Goal: Use online tool/utility: Utilize a website feature to perform a specific function

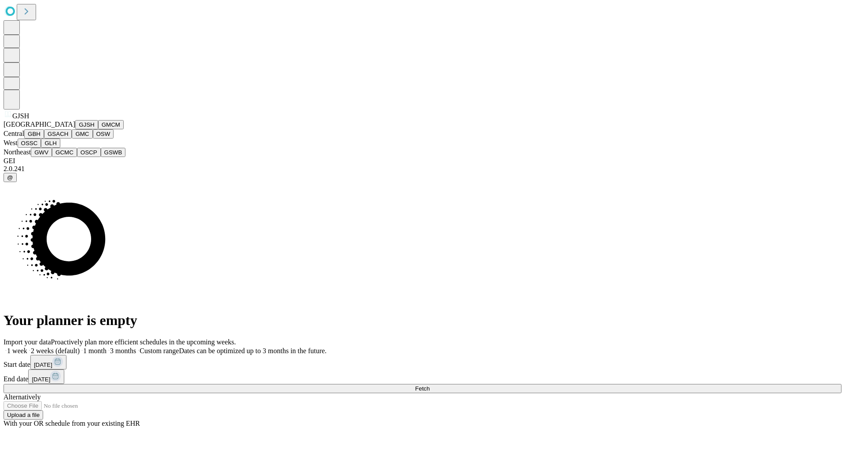
click at [75, 129] on button "GJSH" at bounding box center [86, 124] width 23 height 9
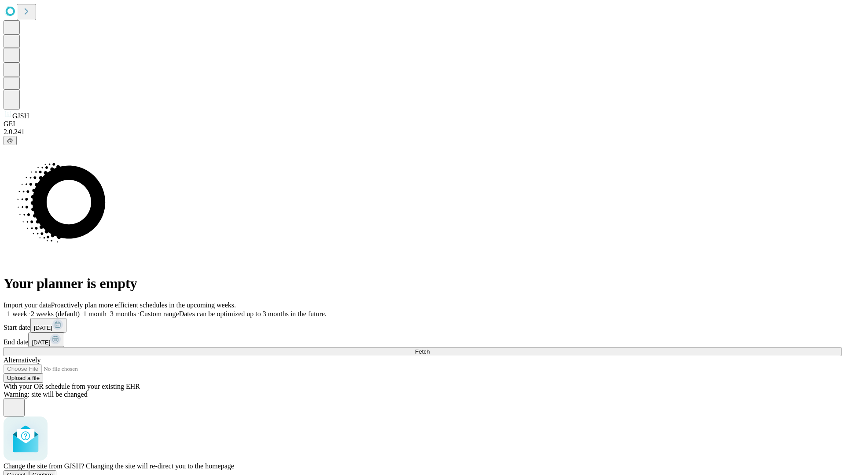
click at [53, 472] on span "Confirm" at bounding box center [43, 475] width 21 height 7
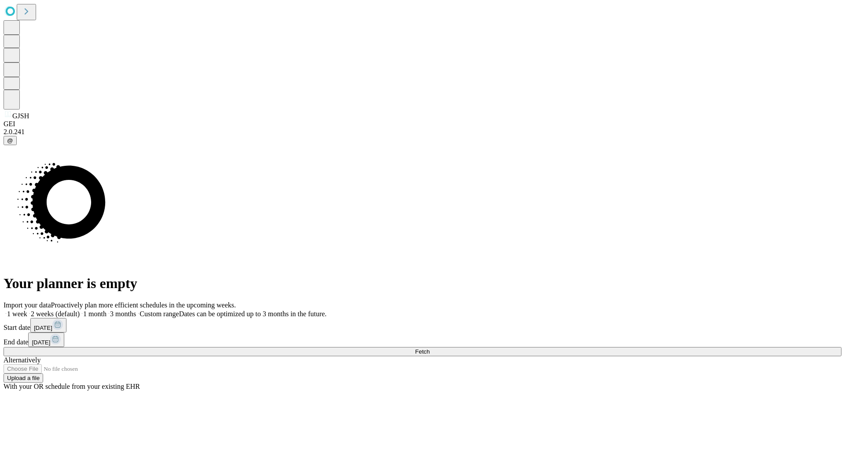
click at [106, 310] on label "1 month" at bounding box center [93, 313] width 27 height 7
click at [429, 349] on span "Fetch" at bounding box center [422, 352] width 15 height 7
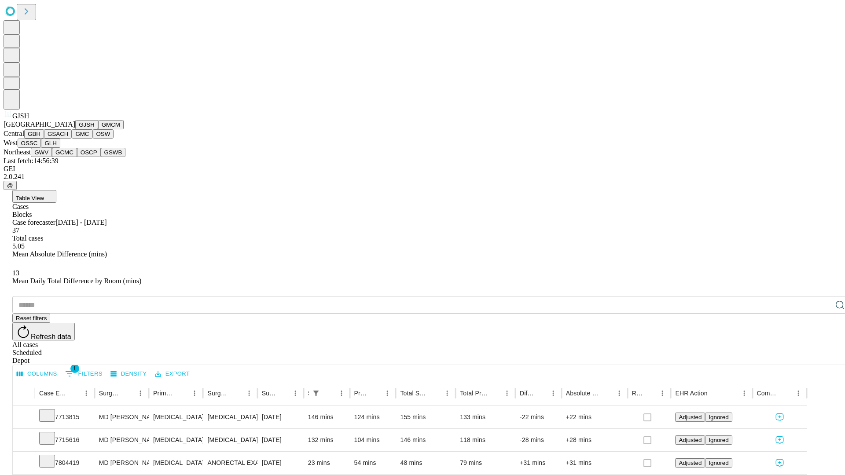
click at [98, 129] on button "GMCM" at bounding box center [111, 124] width 26 height 9
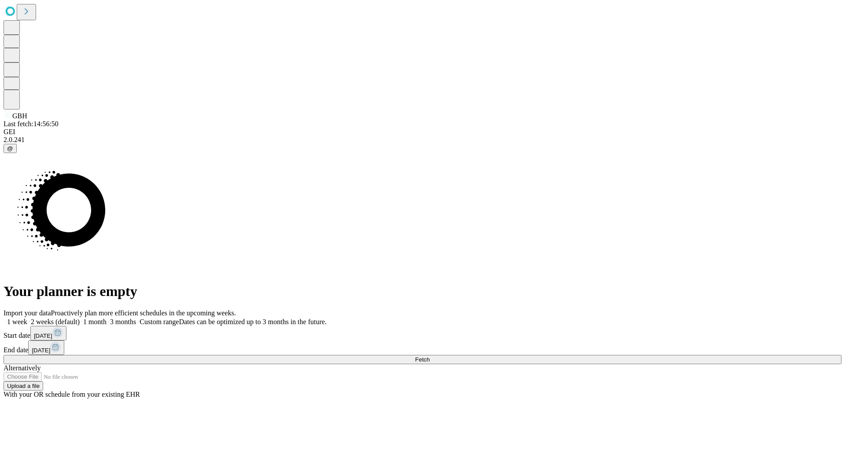
click at [106, 318] on label "1 month" at bounding box center [93, 321] width 27 height 7
click at [429, 356] on span "Fetch" at bounding box center [422, 359] width 15 height 7
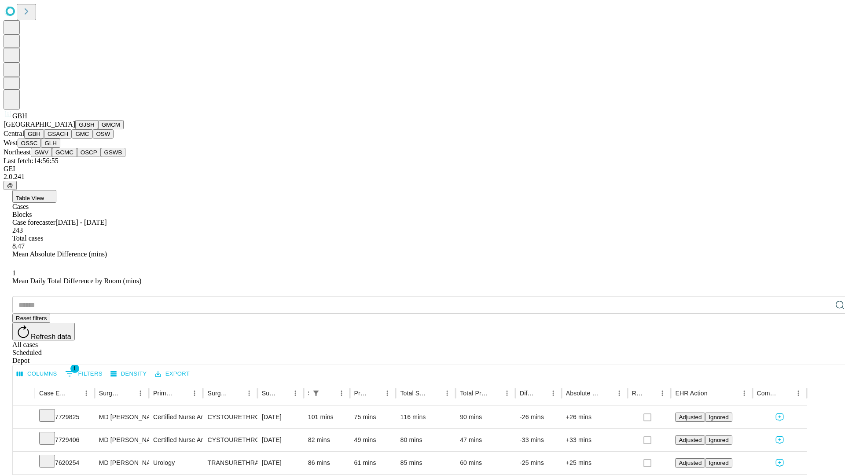
click at [68, 139] on button "GSACH" at bounding box center [58, 133] width 28 height 9
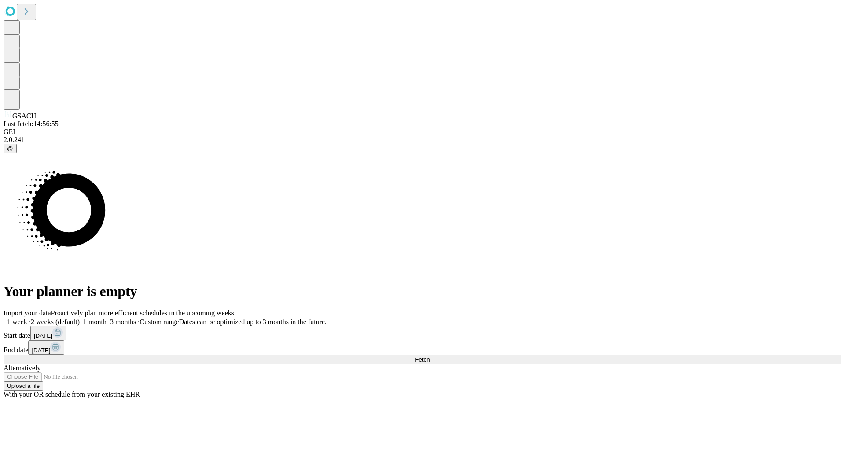
click at [106, 318] on label "1 month" at bounding box center [93, 321] width 27 height 7
click at [429, 356] on span "Fetch" at bounding box center [422, 359] width 15 height 7
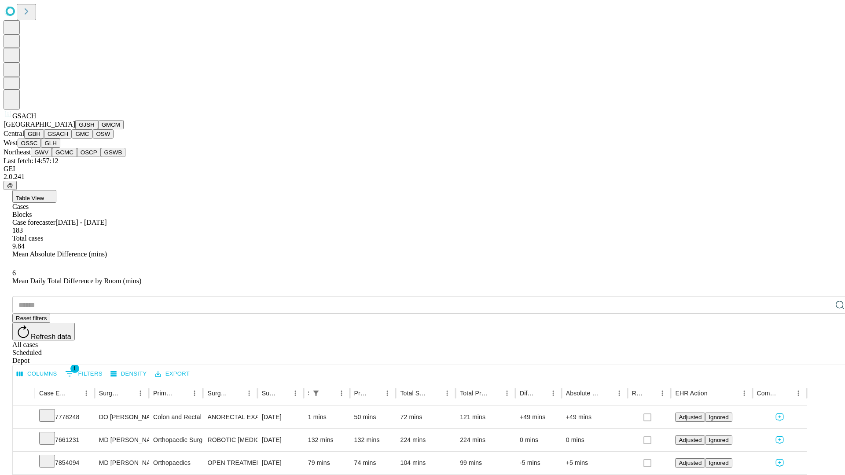
click at [72, 139] on button "GMC" at bounding box center [82, 133] width 21 height 9
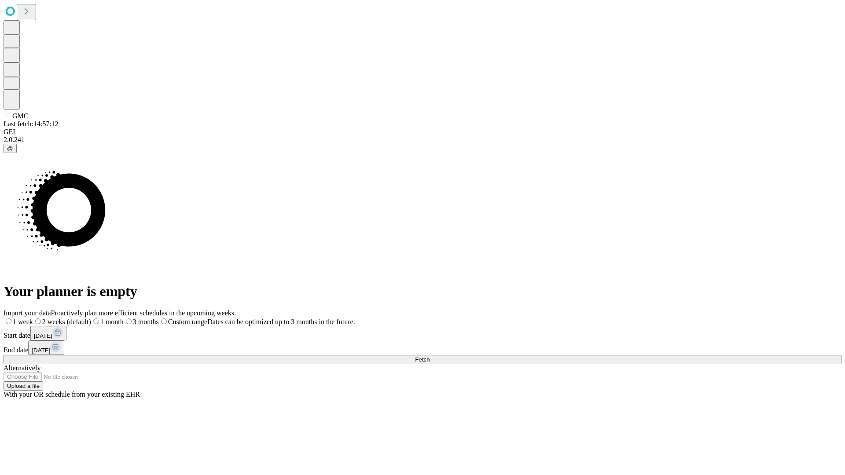
click at [124, 318] on label "1 month" at bounding box center [107, 321] width 33 height 7
click at [429, 356] on span "Fetch" at bounding box center [422, 359] width 15 height 7
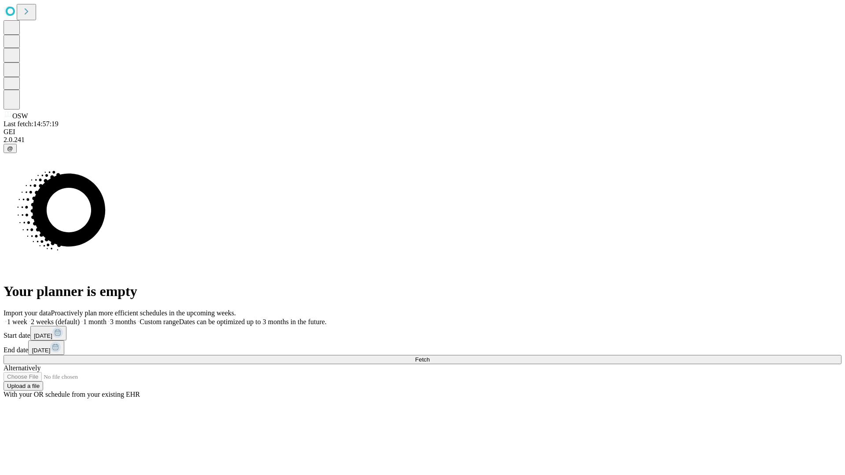
click at [106, 318] on label "1 month" at bounding box center [93, 321] width 27 height 7
click at [429, 356] on span "Fetch" at bounding box center [422, 359] width 15 height 7
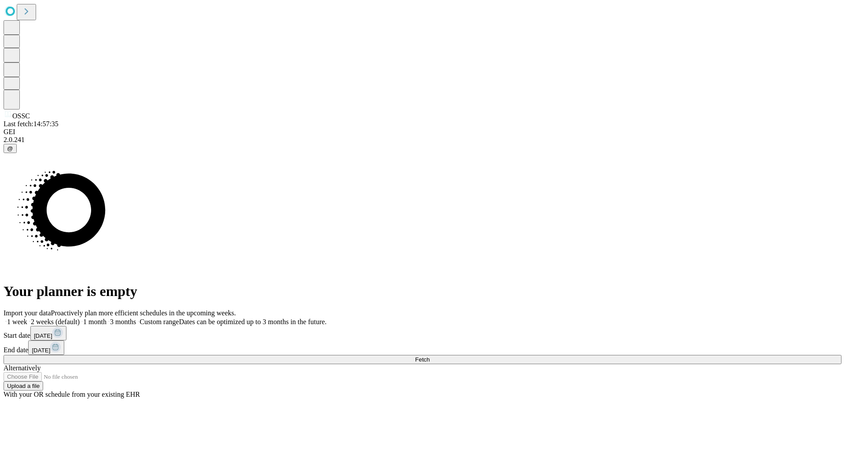
click at [106, 318] on label "1 month" at bounding box center [93, 321] width 27 height 7
click at [429, 356] on span "Fetch" at bounding box center [422, 359] width 15 height 7
click at [106, 318] on label "1 month" at bounding box center [93, 321] width 27 height 7
click at [429, 356] on span "Fetch" at bounding box center [422, 359] width 15 height 7
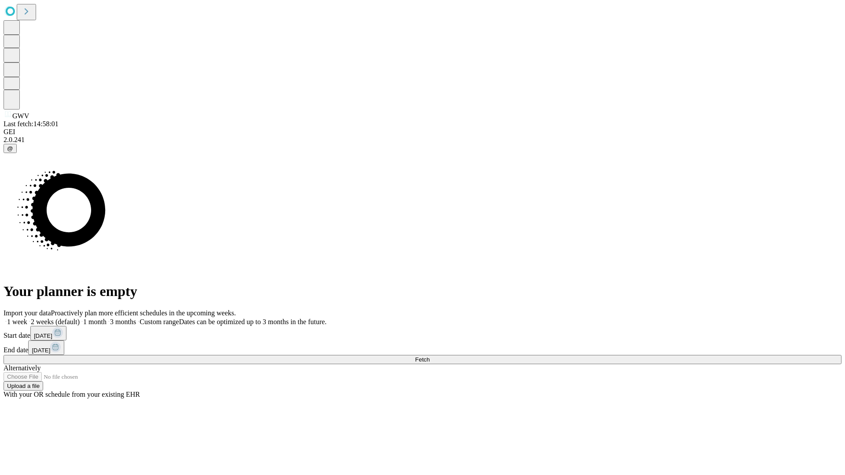
click at [106, 318] on label "1 month" at bounding box center [93, 321] width 27 height 7
click at [429, 356] on span "Fetch" at bounding box center [422, 359] width 15 height 7
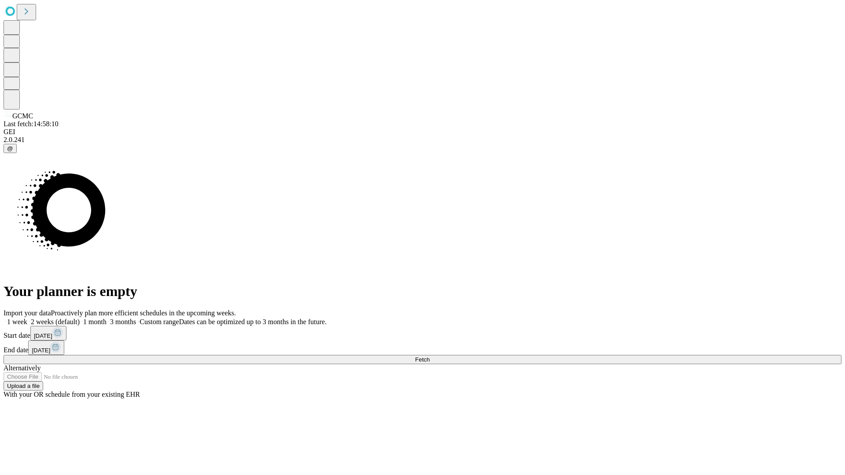
click at [106, 318] on label "1 month" at bounding box center [93, 321] width 27 height 7
click at [429, 356] on span "Fetch" at bounding box center [422, 359] width 15 height 7
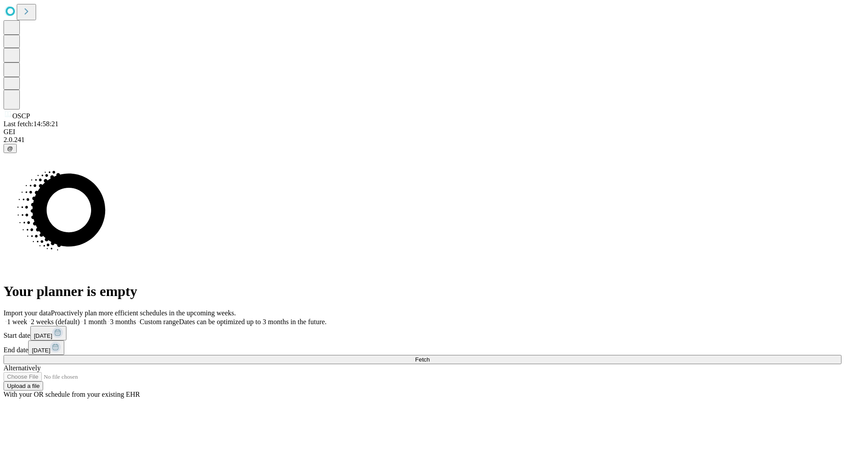
click at [106, 318] on label "1 month" at bounding box center [93, 321] width 27 height 7
click at [429, 356] on span "Fetch" at bounding box center [422, 359] width 15 height 7
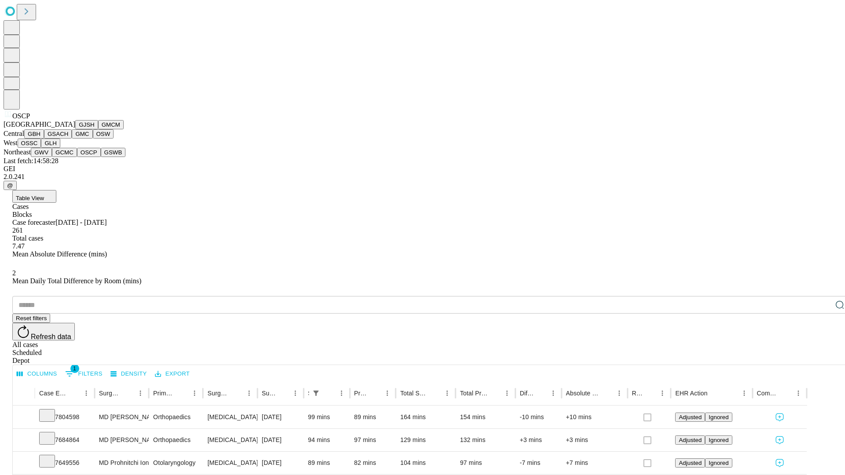
click at [101, 157] on button "GSWB" at bounding box center [113, 152] width 25 height 9
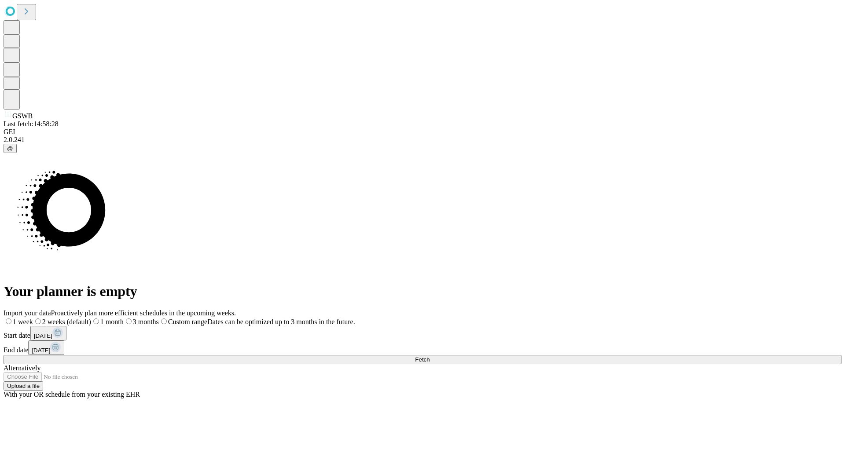
click at [124, 318] on label "1 month" at bounding box center [107, 321] width 33 height 7
click at [429, 356] on span "Fetch" at bounding box center [422, 359] width 15 height 7
